Goal: Task Accomplishment & Management: Manage account settings

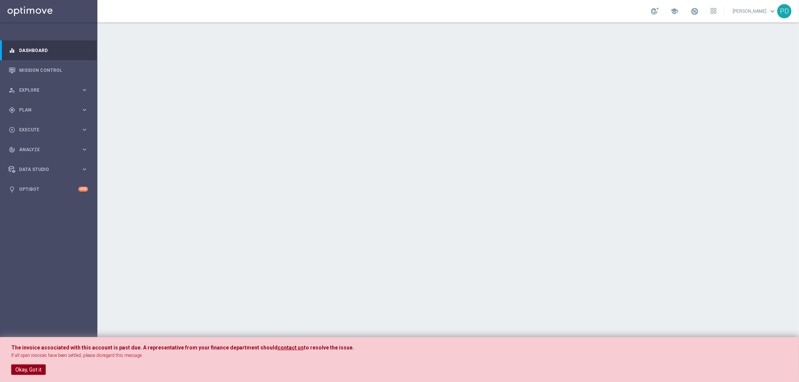
click at [21, 369] on button "Okay, Got it" at bounding box center [28, 370] width 34 height 10
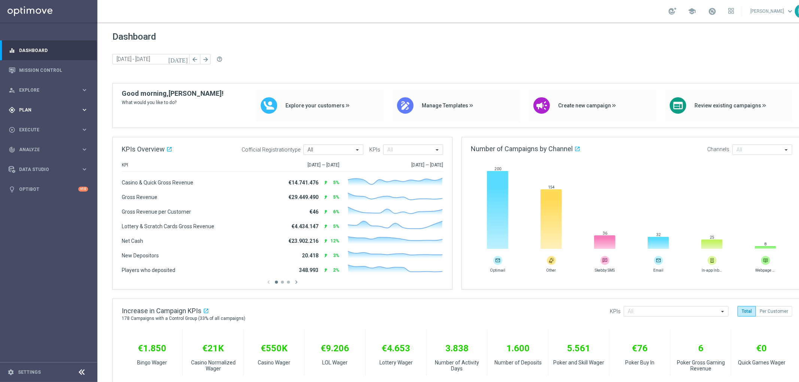
click at [80, 110] on span "Plan" at bounding box center [50, 110] width 62 height 4
click at [72, 145] on button "Templates keyboard_arrow_right" at bounding box center [53, 148] width 69 height 6
click at [37, 159] on link "Optimail" at bounding box center [50, 159] width 55 height 6
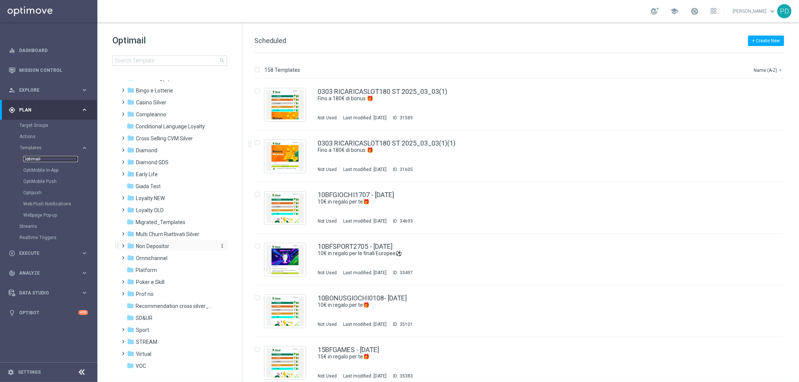
scroll to position [31, 0]
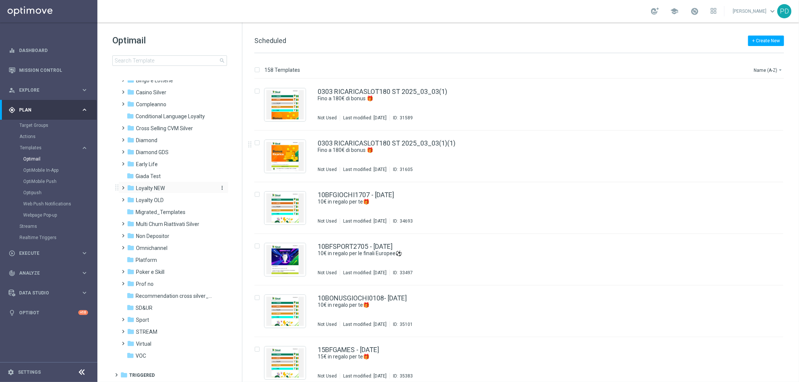
click at [165, 187] on div "folder Loyalty NEW" at bounding box center [170, 188] width 86 height 9
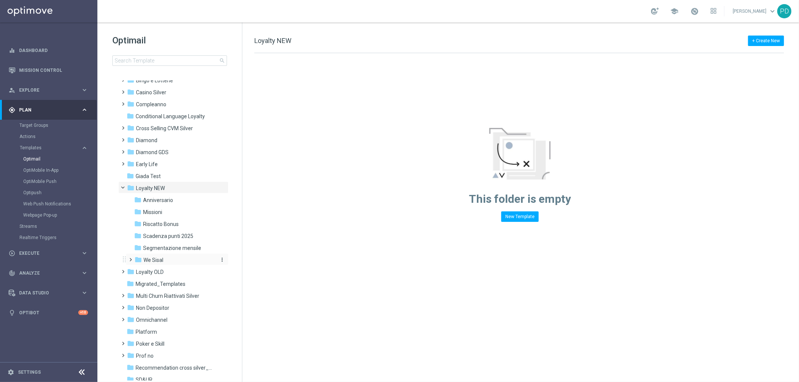
click at [167, 261] on div "folder We Sisal" at bounding box center [174, 260] width 80 height 9
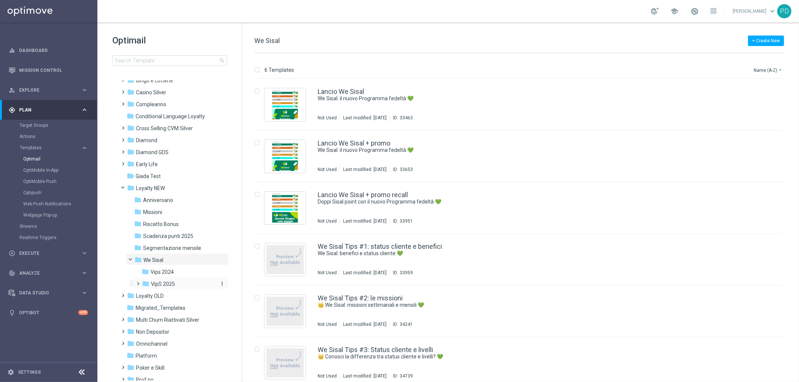
click at [176, 284] on div "folder VipS 2025" at bounding box center [178, 284] width 73 height 9
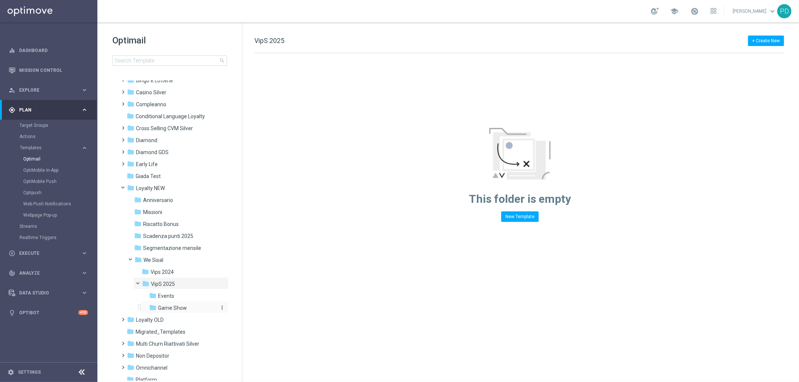
click at [179, 309] on span "Game Show" at bounding box center [172, 308] width 29 height 7
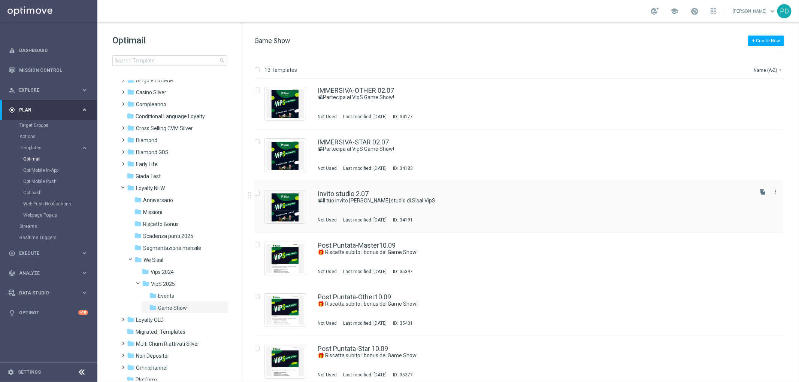
scroll to position [249, 0]
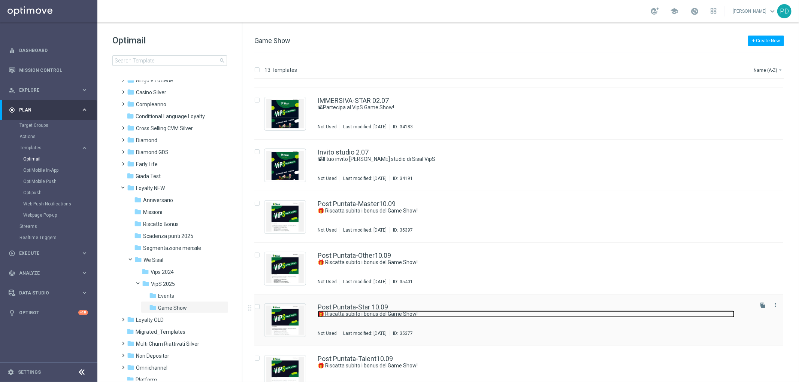
click at [350, 311] on link "🎁 Riscatta subito i bonus del Game Show!" at bounding box center [526, 314] width 417 height 7
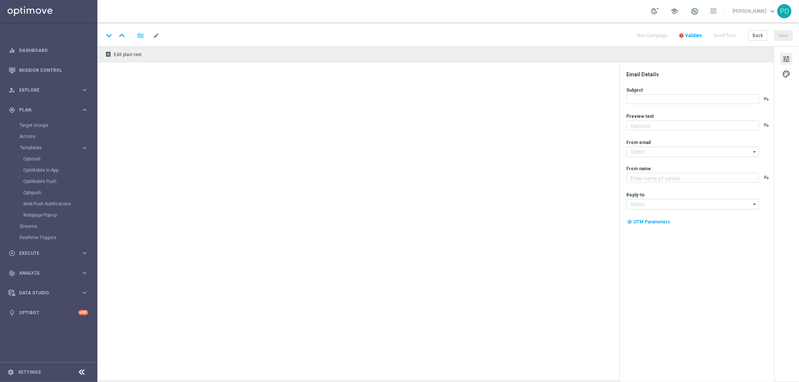
type textarea "Scopri le tue promozioni post puntata"
type input "newsletter@comunicazioni.sisal.it"
type textarea "Sisal"
type input "info@sisal.it"
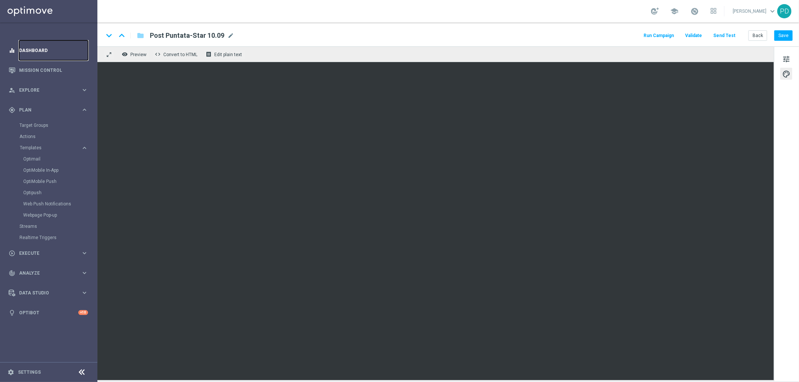
click at [36, 47] on link "Dashboard" at bounding box center [53, 50] width 69 height 20
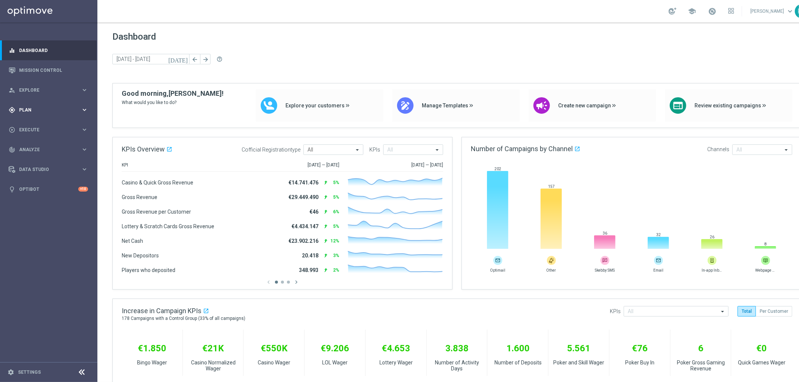
click at [74, 108] on span "Plan" at bounding box center [50, 110] width 62 height 4
click at [39, 122] on link "Target Groups" at bounding box center [48, 125] width 58 height 6
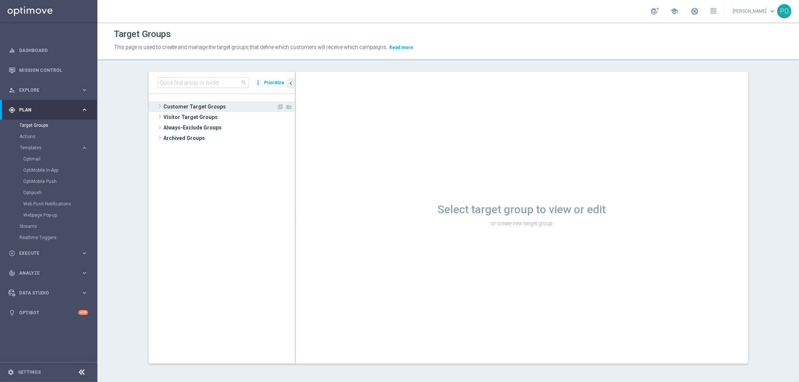
click at [214, 104] on span "Customer Target Groups" at bounding box center [220, 106] width 113 height 10
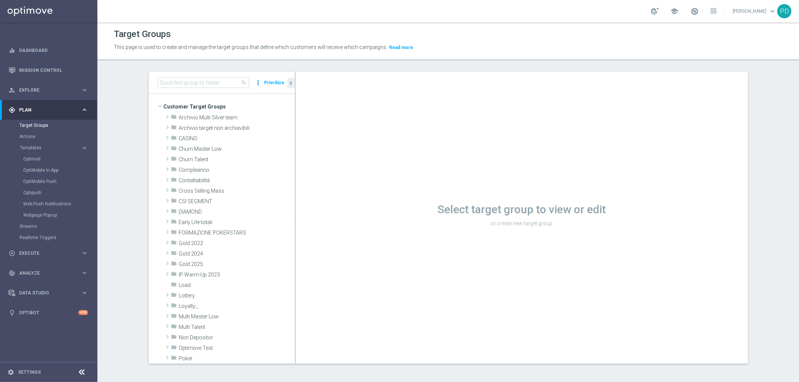
click at [256, 84] on icon "more_vert" at bounding box center [258, 83] width 7 height 10
click at [255, 84] on icon "more_vert" at bounding box center [258, 83] width 7 height 10
click at [192, 307] on span "Loyalty_" at bounding box center [219, 306] width 81 height 6
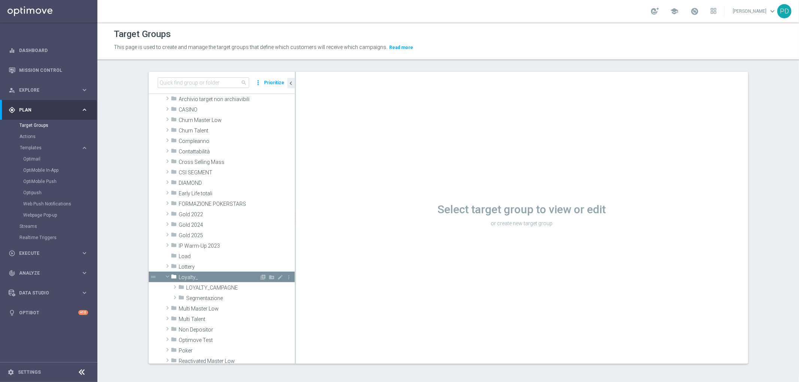
scroll to position [42, 0]
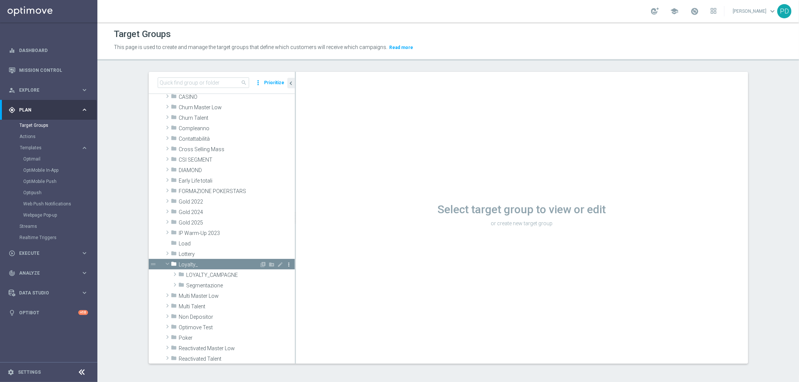
click at [286, 265] on icon "more_vert" at bounding box center [289, 265] width 6 height 6
click at [171, 266] on icon "folder" at bounding box center [174, 265] width 6 height 9
click at [173, 283] on span at bounding box center [174, 284] width 7 height 9
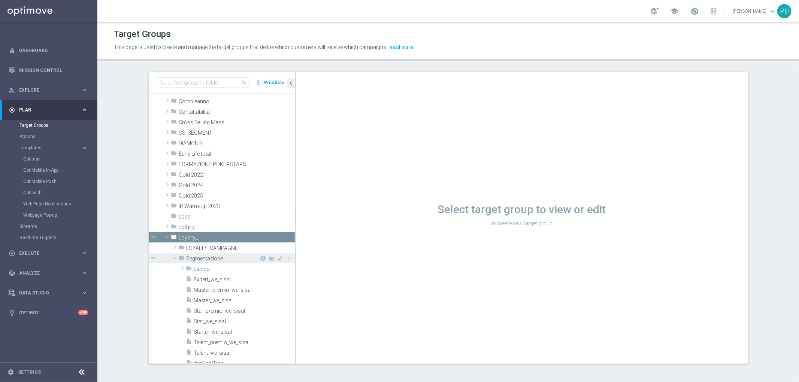
scroll to position [83, 0]
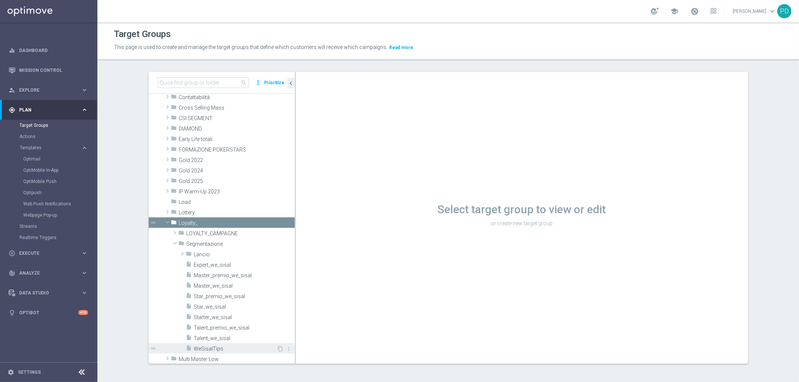
click at [210, 347] on span "WeSisalTips" at bounding box center [235, 349] width 83 height 6
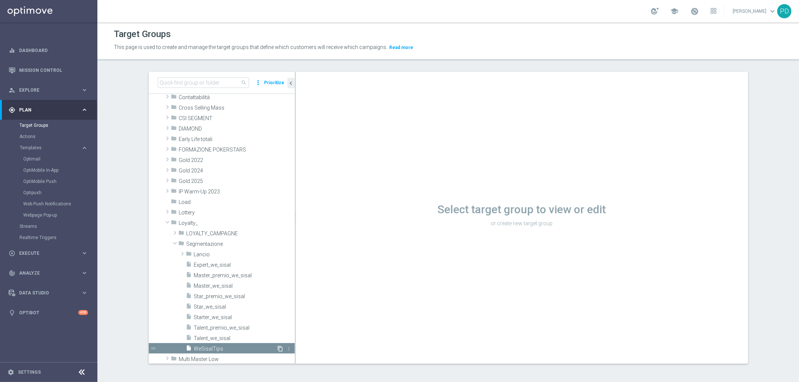
click at [277, 349] on icon "content_copy" at bounding box center [280, 349] width 6 height 6
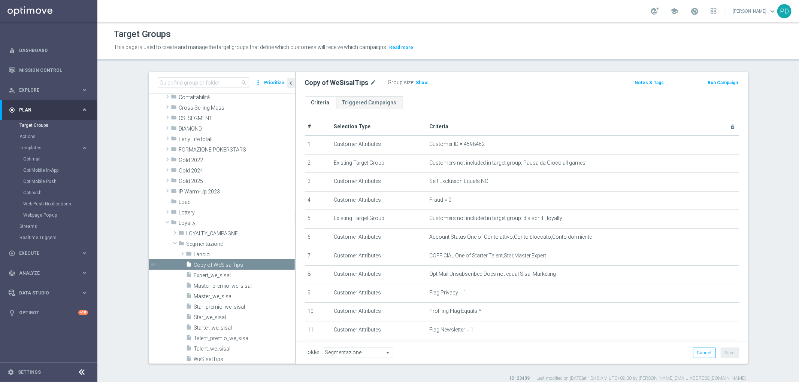
scroll to position [177, 0]
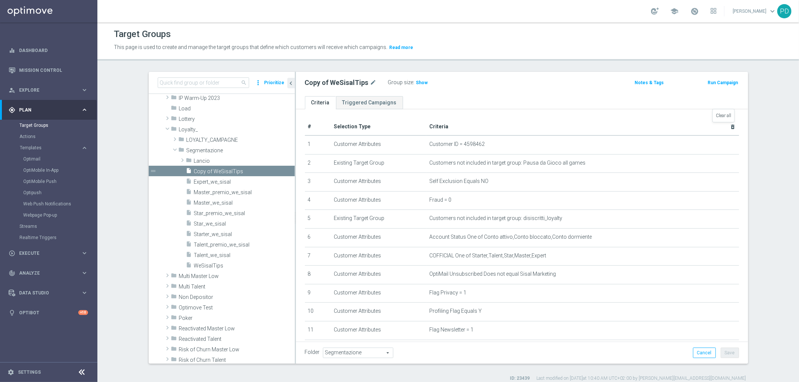
click at [730, 127] on icon "delete_forever" at bounding box center [733, 127] width 6 height 6
checkbox input "false"
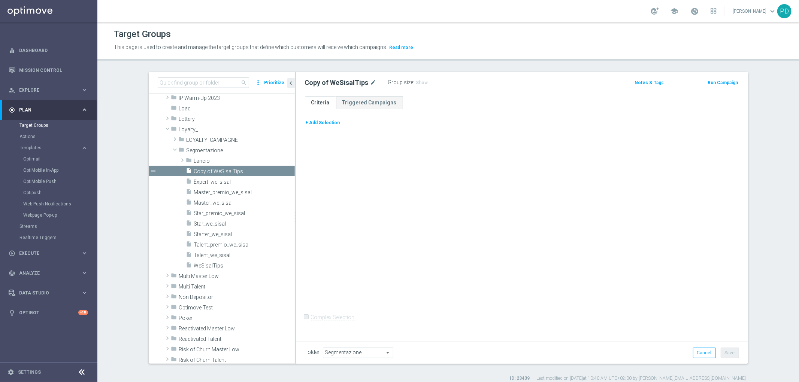
click at [320, 122] on button "+ Add Selection" at bounding box center [323, 123] width 36 height 8
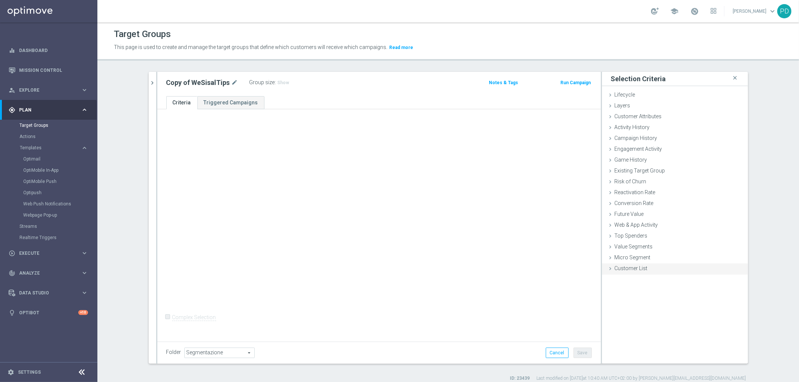
click at [624, 267] on span "Customer List" at bounding box center [631, 269] width 33 height 6
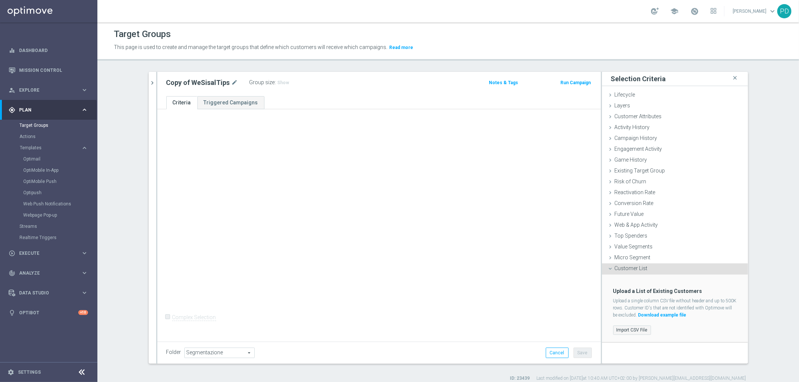
click at [634, 332] on label "Import CSV File" at bounding box center [632, 330] width 38 height 9
click at [0, 0] on input "Import CSV File" at bounding box center [0, 0] width 0 height 0
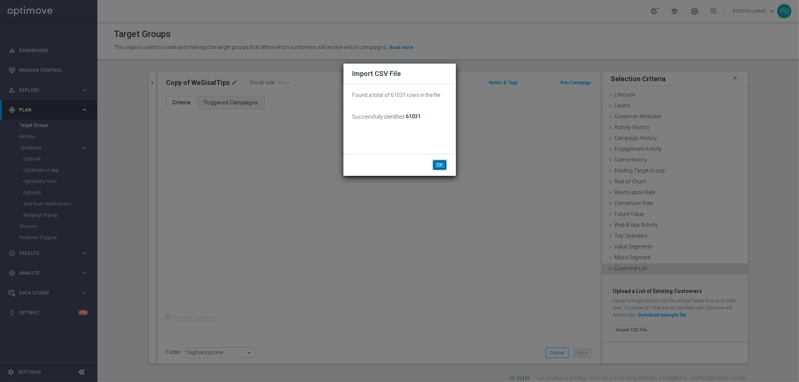
click at [437, 165] on button "OK" at bounding box center [440, 165] width 14 height 10
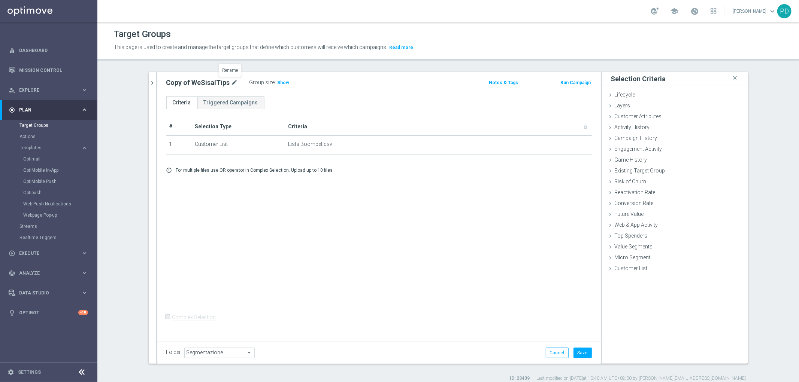
click at [231, 83] on icon "mode_edit" at bounding box center [234, 82] width 7 height 9
type input "Test Boombet"
click at [298, 96] on ul "Criteria Triggered Campaigns" at bounding box center [378, 102] width 443 height 13
click at [582, 354] on button "Save" at bounding box center [582, 353] width 18 height 10
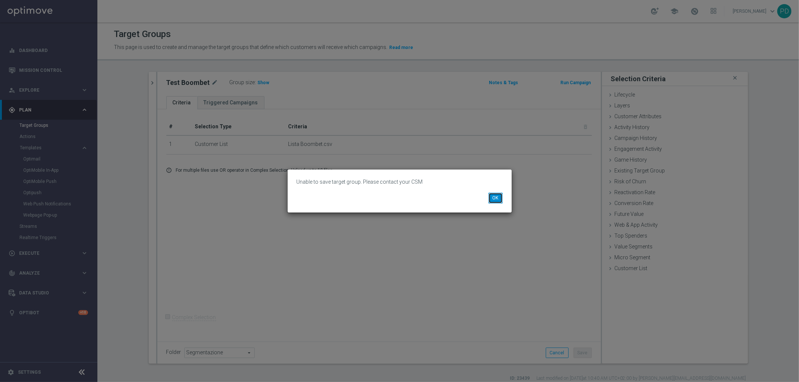
click at [495, 196] on button "OK" at bounding box center [495, 198] width 14 height 10
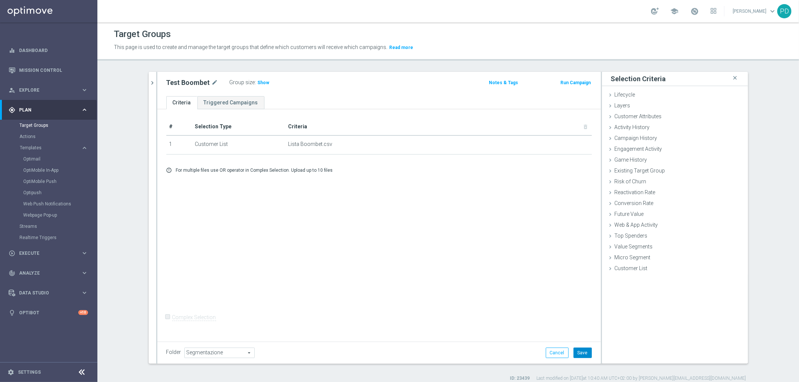
click at [586, 356] on button "Save" at bounding box center [582, 353] width 18 height 10
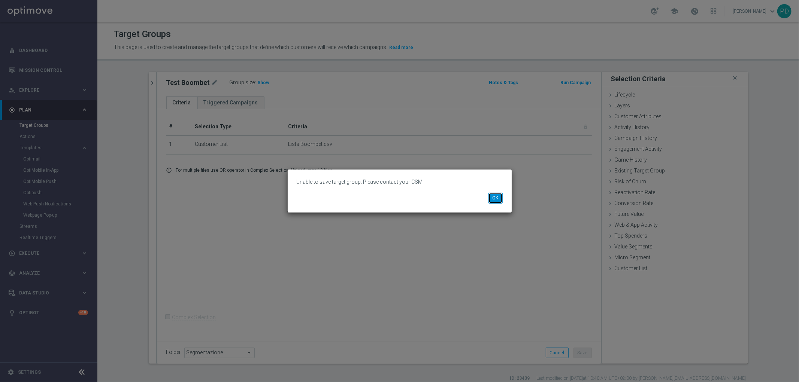
click at [495, 197] on button "OK" at bounding box center [495, 198] width 14 height 10
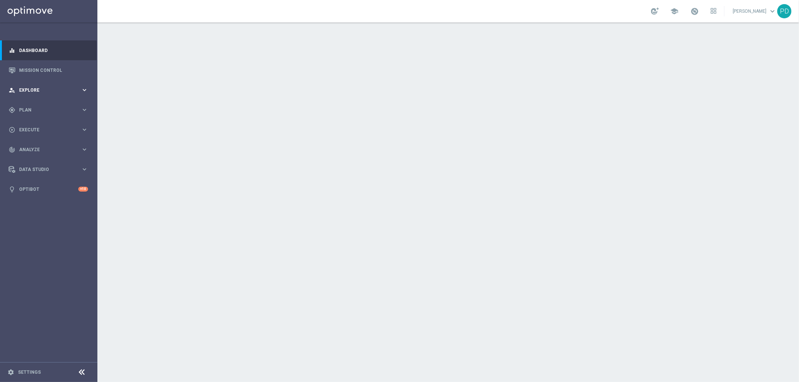
click at [42, 90] on span "Explore" at bounding box center [50, 90] width 62 height 4
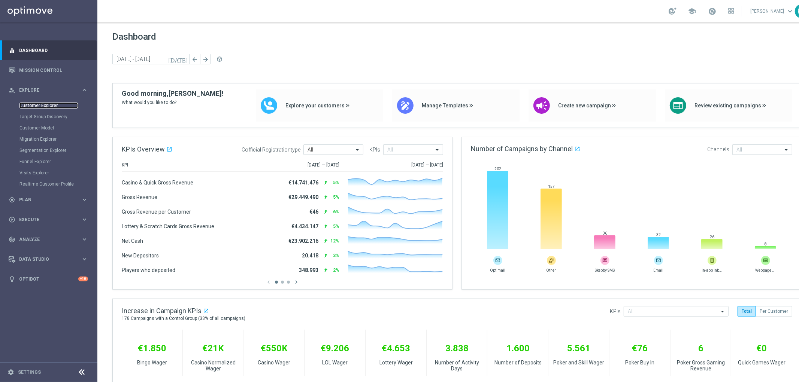
click at [46, 103] on link "Customer Explorer" at bounding box center [48, 106] width 58 height 6
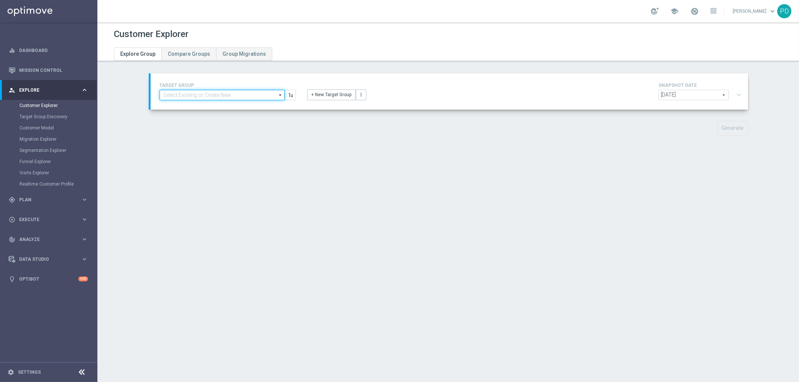
click at [178, 96] on input at bounding box center [222, 95] width 125 height 10
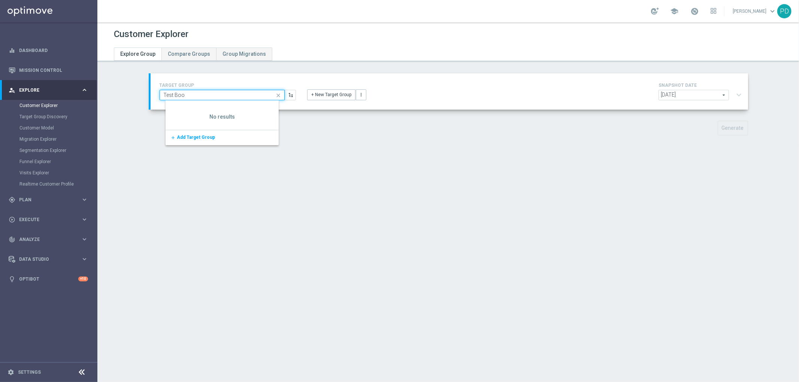
type input "Test Boo"
click at [331, 90] on button "+ New Target Group" at bounding box center [331, 95] width 48 height 10
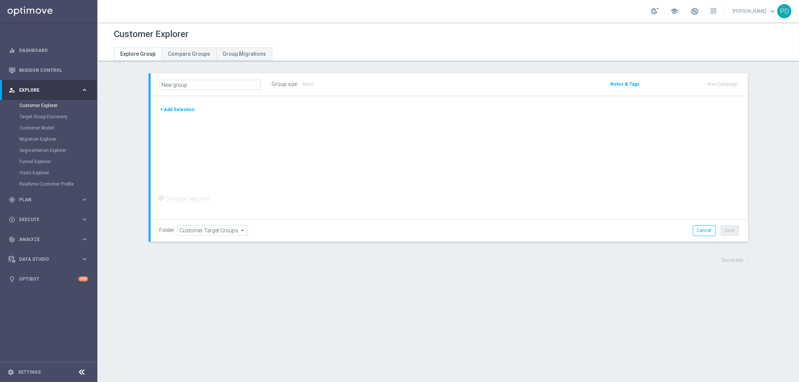
click at [178, 108] on button "+ Add Selection" at bounding box center [178, 110] width 36 height 8
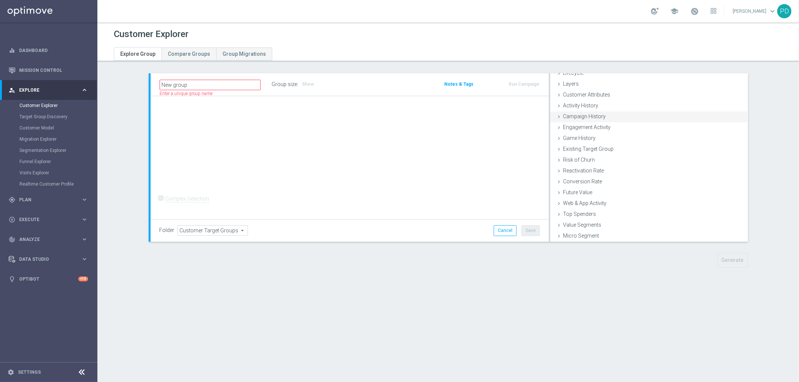
scroll to position [31, 0]
click at [582, 233] on span "Customer List" at bounding box center [579, 236] width 33 height 6
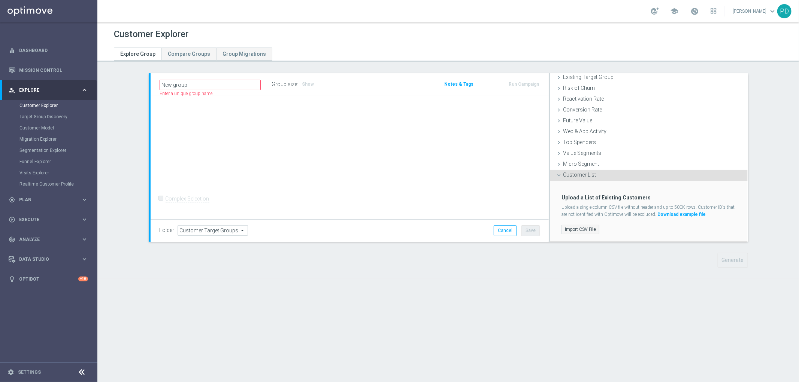
click at [571, 228] on label "Import CSV File" at bounding box center [580, 229] width 38 height 9
click at [0, 0] on input "Import CSV File" at bounding box center [0, 0] width 0 height 0
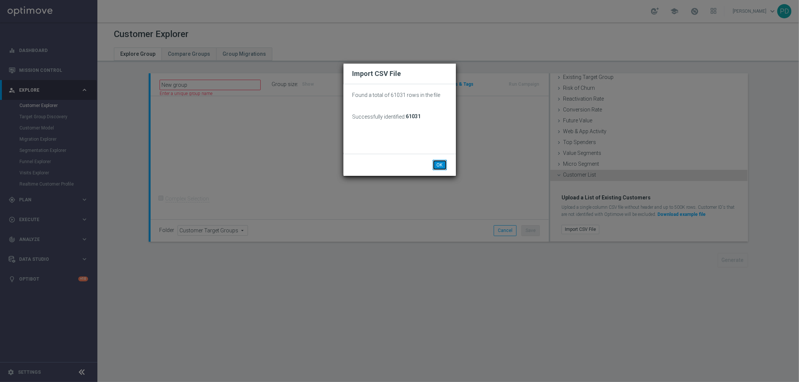
click at [436, 164] on button "OK" at bounding box center [440, 165] width 14 height 10
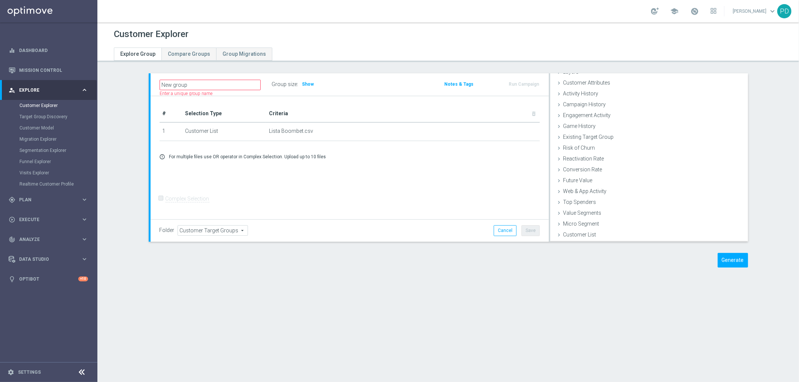
scroll to position [31, 0]
click at [207, 82] on input "New group" at bounding box center [210, 85] width 101 height 10
type input "Test Boombet"
click at [495, 290] on div "Customer Explorer Explore Group Compare Groups Group Migrations Test Boombet" at bounding box center [447, 202] width 701 height 360
click at [728, 263] on button "Generate" at bounding box center [732, 260] width 30 height 15
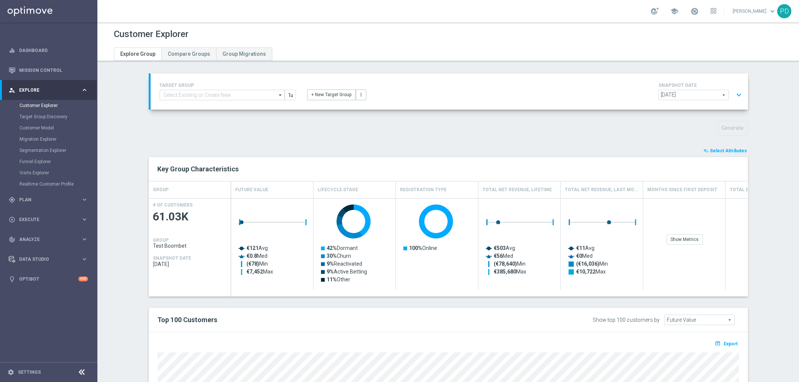
click at [723, 148] on span "Select Attributes" at bounding box center [728, 150] width 37 height 5
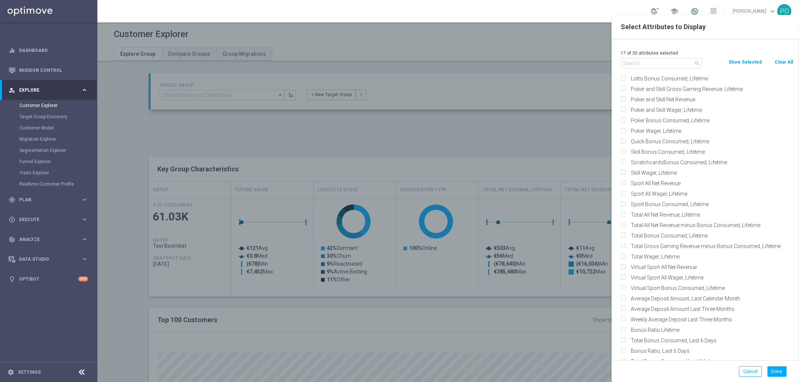
scroll to position [2413, 0]
click at [643, 61] on input "text" at bounding box center [661, 63] width 81 height 10
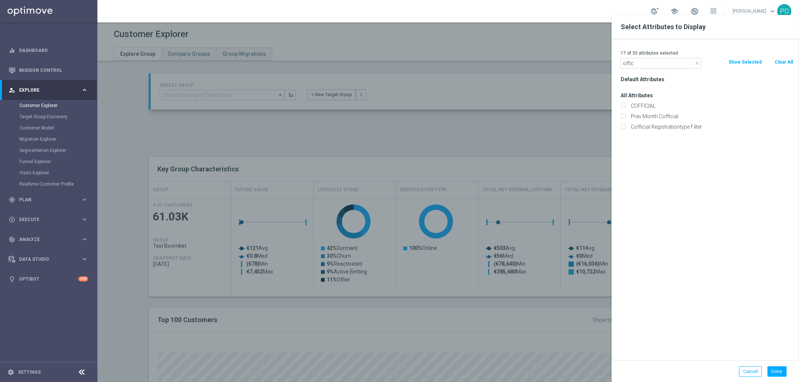
scroll to position [0, 0]
type input "offic"
click at [624, 106] on input "COFFICIAL" at bounding box center [623, 106] width 5 height 5
checkbox input "true"
click at [782, 376] on button "Done" at bounding box center [776, 372] width 19 height 10
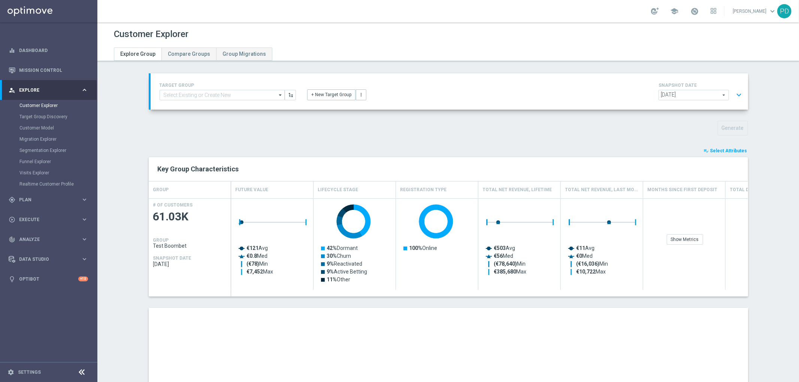
click at [741, 151] on span "Select Attributes" at bounding box center [728, 150] width 37 height 5
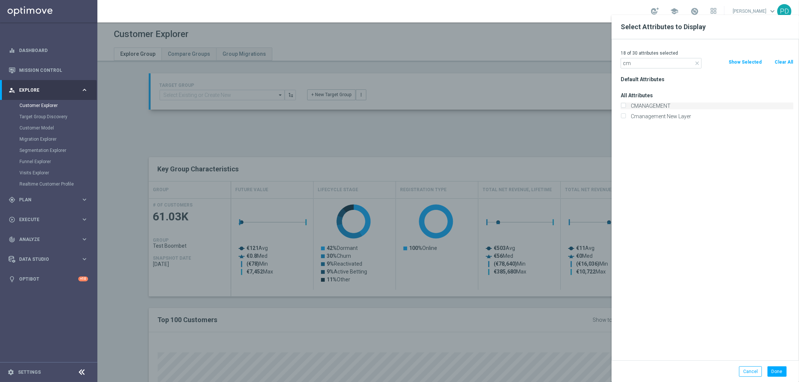
type input "cm"
click at [622, 105] on input "CMANAGEMENT" at bounding box center [623, 106] width 5 height 5
checkbox input "true"
click at [778, 371] on button "Done" at bounding box center [776, 372] width 19 height 10
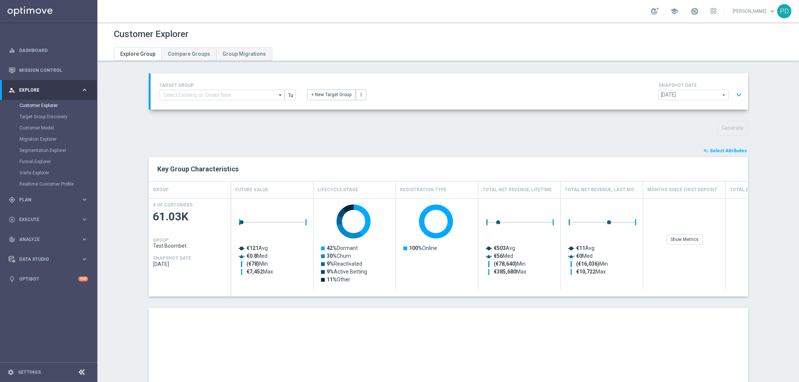
scroll to position [125, 0]
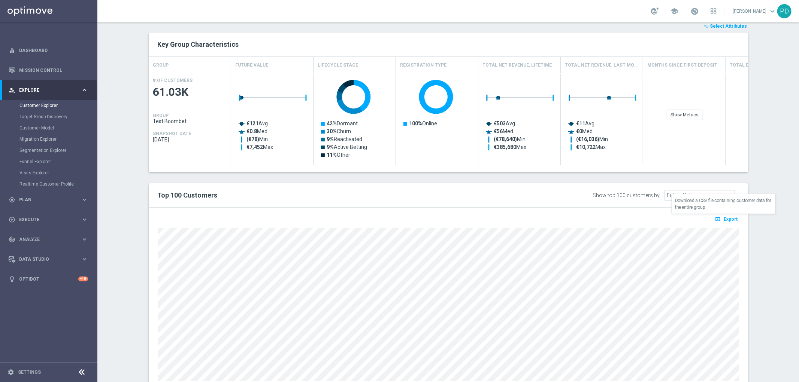
click at [726, 218] on span "Export" at bounding box center [731, 219] width 14 height 5
